Goal: Check status

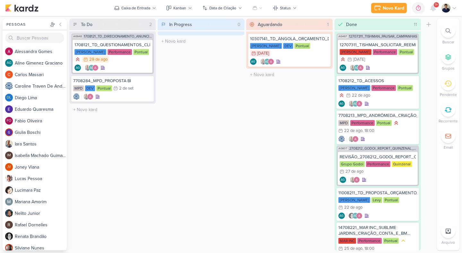
click at [267, 106] on div "Aguardando 1 Mover Para Esquerda Mover Para Direita Deletar 10307141_TD_ANGOLA_…" at bounding box center [289, 135] width 86 height 232
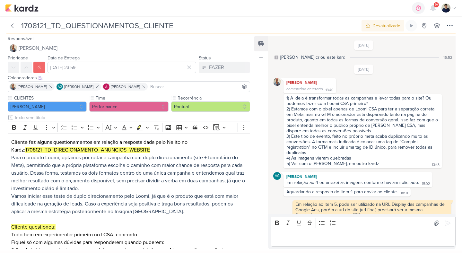
scroll to position [174, 0]
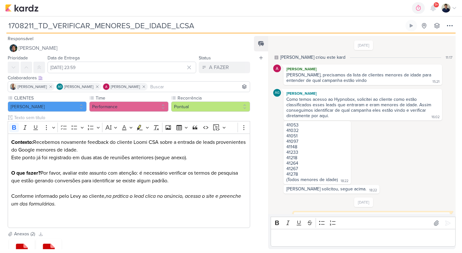
scroll to position [237, 0]
